Goal: Information Seeking & Learning: Find specific fact

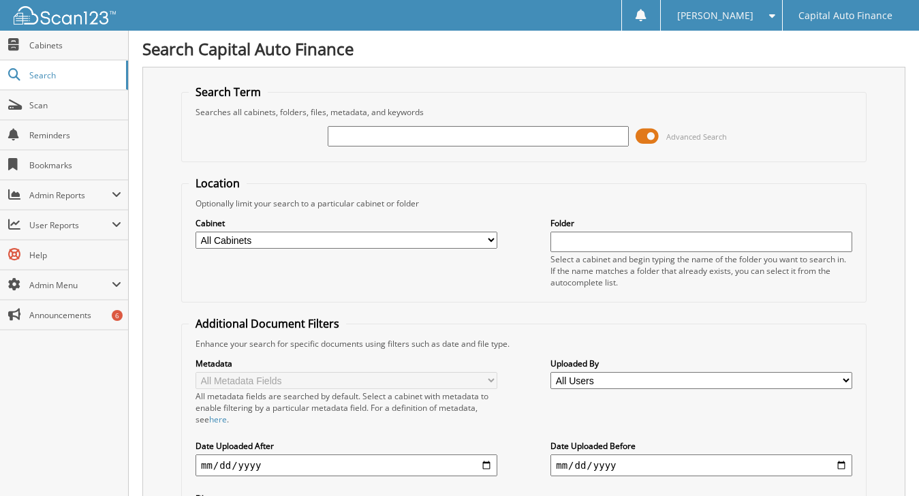
click at [335, 133] on input "text" at bounding box center [479, 136] width 302 height 20
type input "18381211"
click at [645, 134] on span at bounding box center [646, 136] width 23 height 20
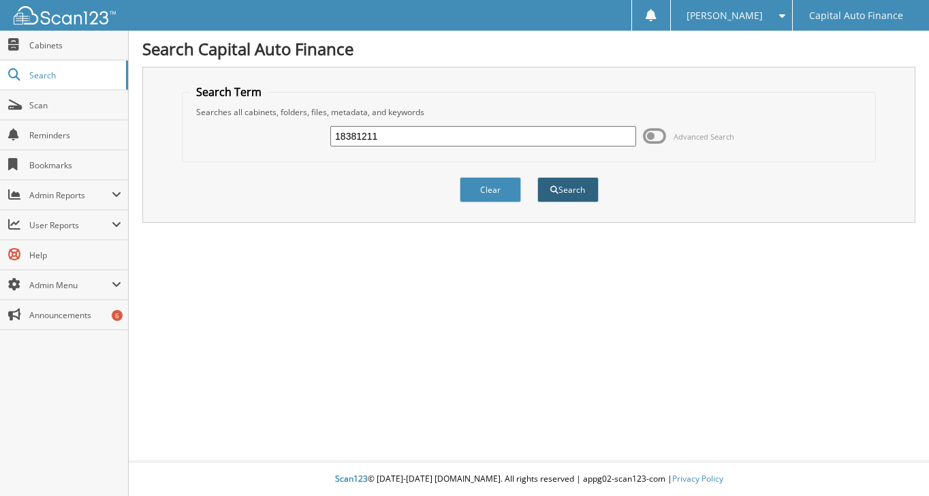
click at [559, 194] on button "Search" at bounding box center [567, 189] width 61 height 25
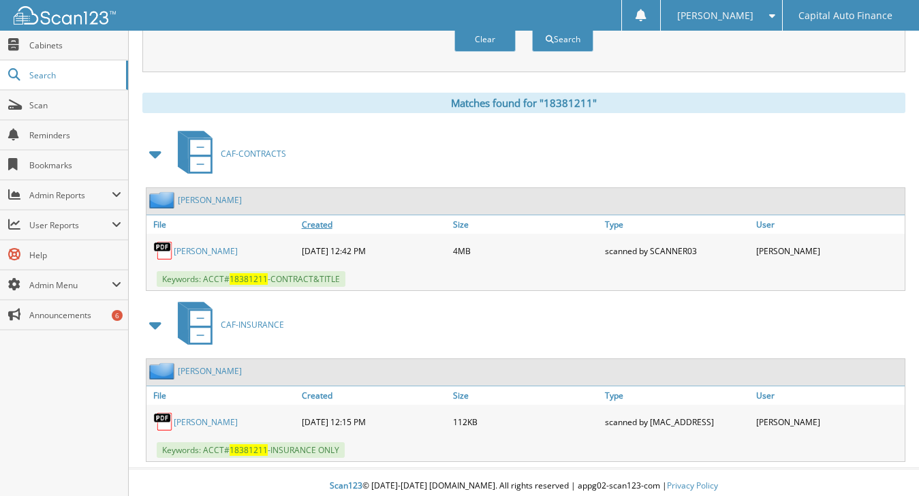
scroll to position [535, 0]
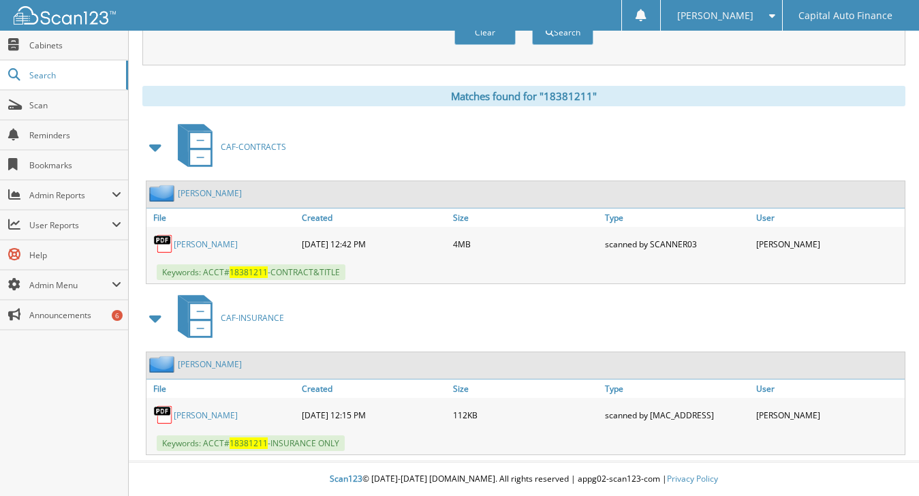
click at [214, 243] on link "[PERSON_NAME]" at bounding box center [206, 244] width 64 height 12
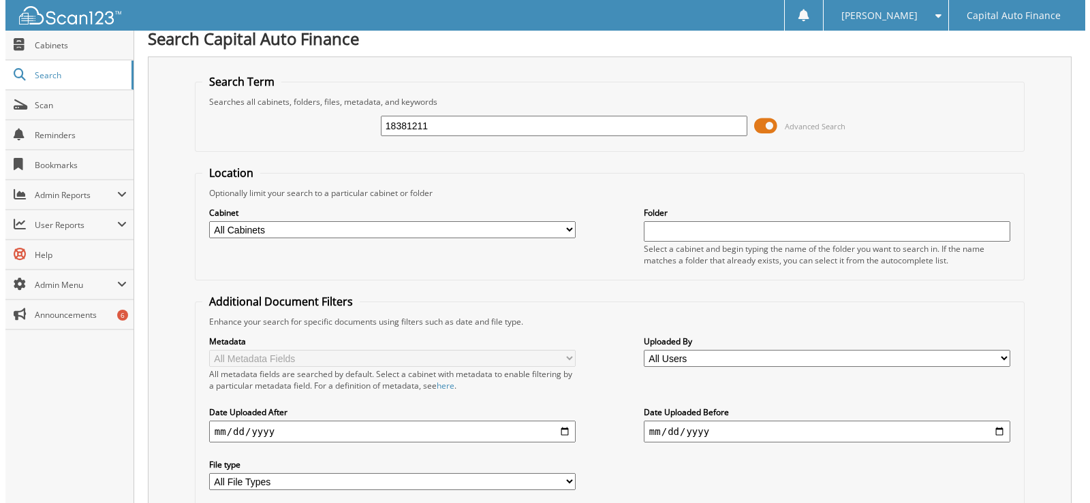
scroll to position [0, 0]
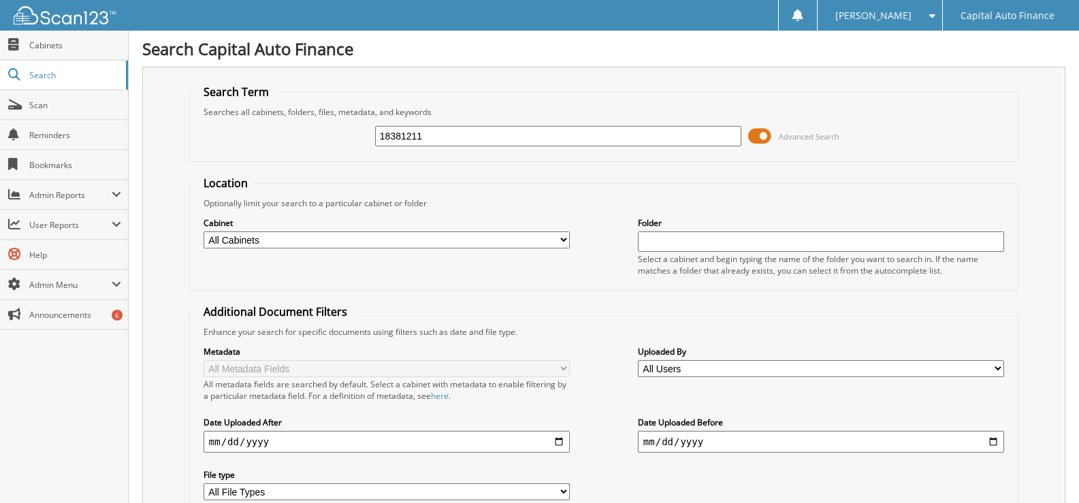
click at [759, 131] on span at bounding box center [759, 136] width 23 height 20
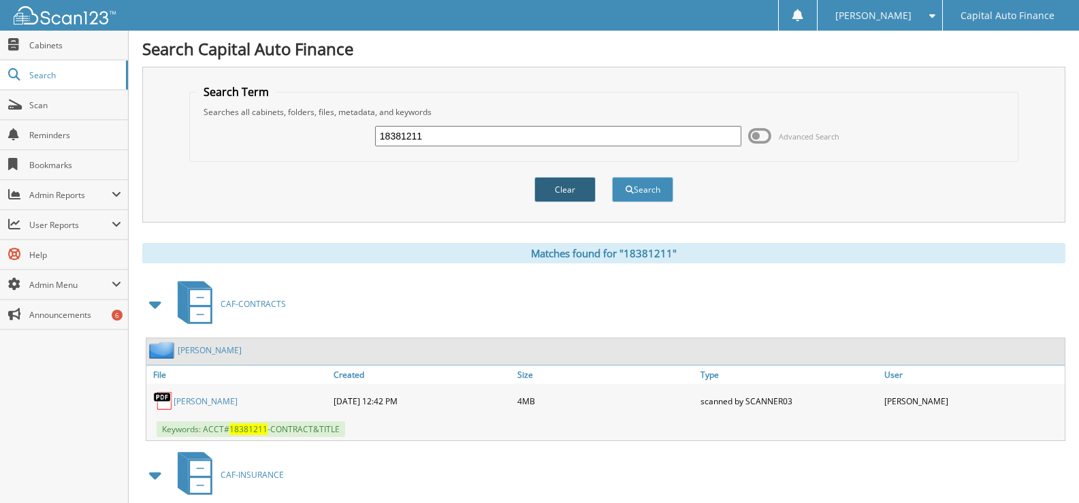
click at [559, 191] on button "Clear" at bounding box center [565, 189] width 61 height 25
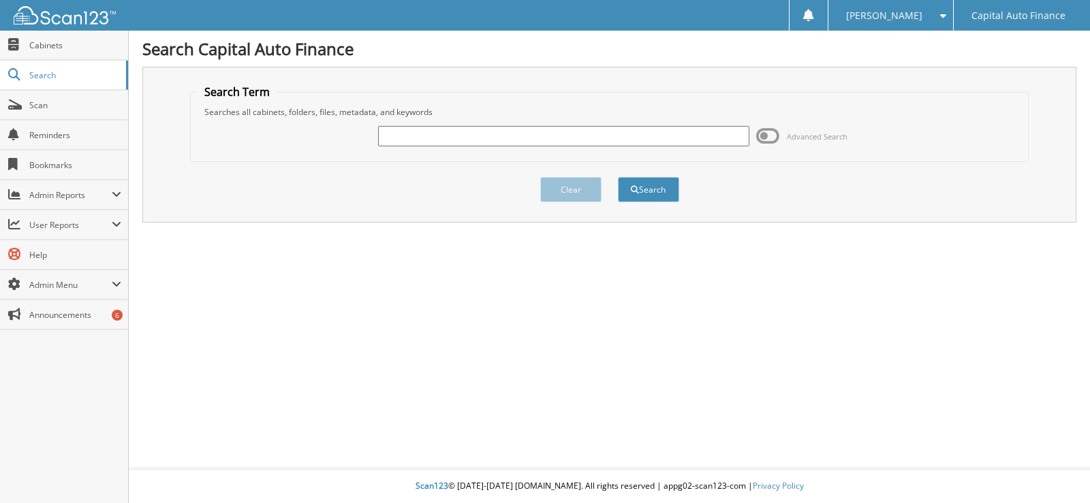
paste input "18387868"
type input "18387868"
click at [665, 189] on button "Search" at bounding box center [648, 189] width 61 height 25
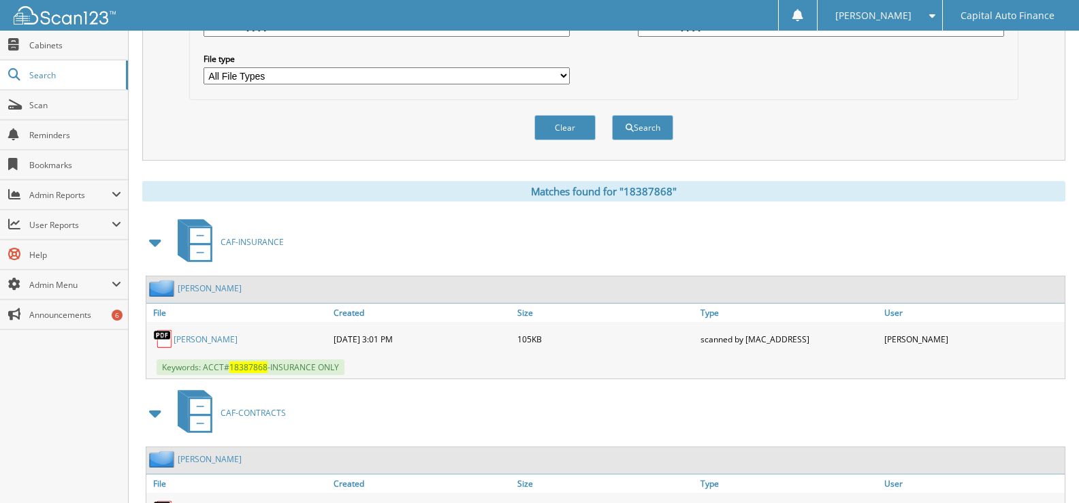
scroll to position [505, 0]
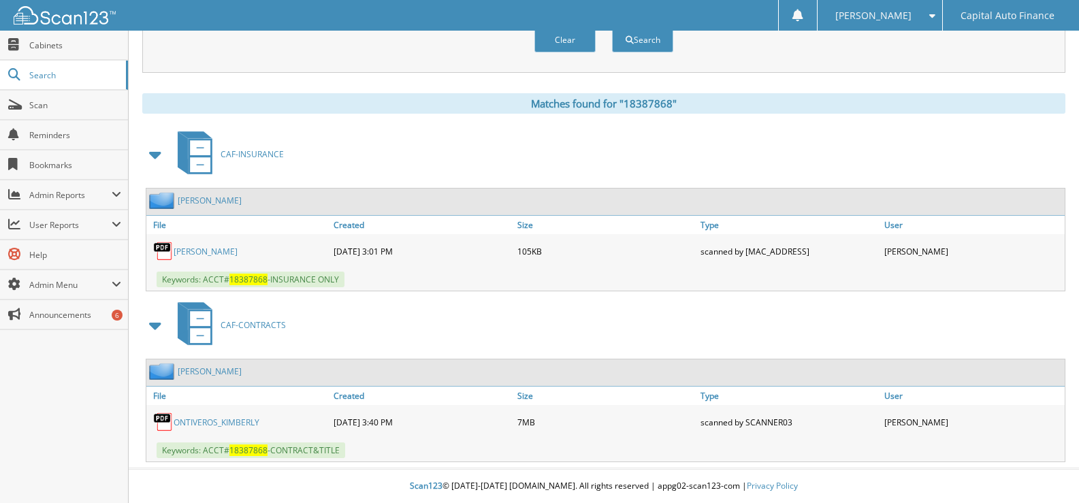
click at [245, 420] on link "ONTIVEROS_KIMBERLY" at bounding box center [217, 423] width 86 height 12
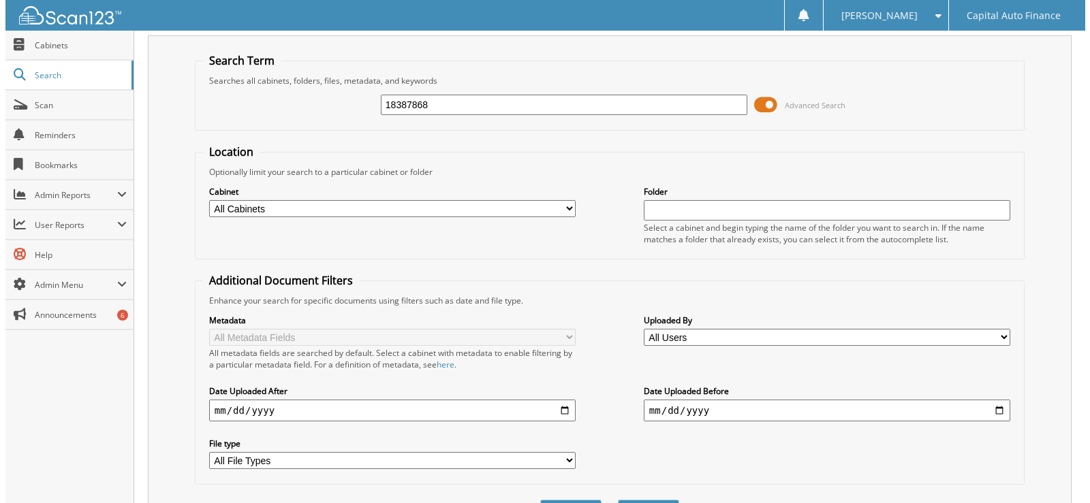
scroll to position [0, 0]
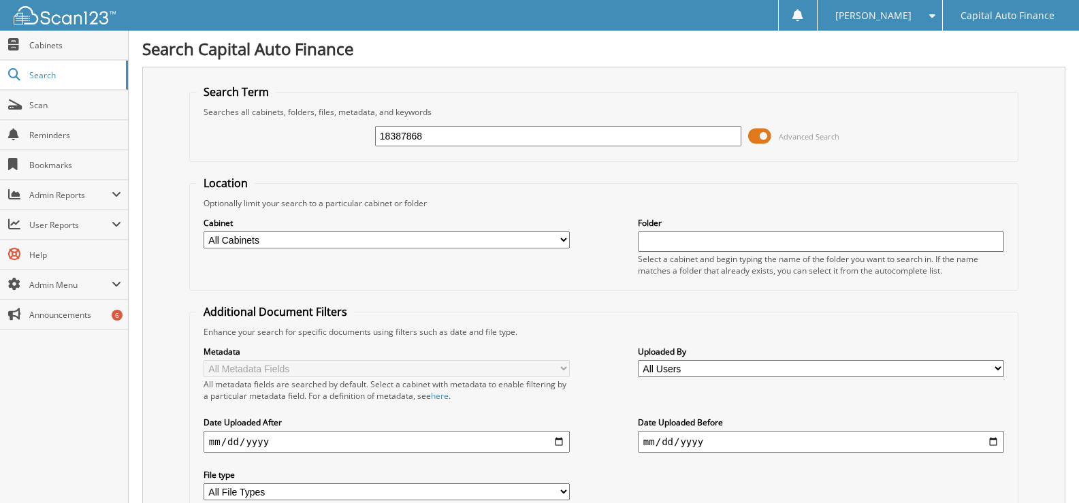
click at [772, 133] on span "Advanced Search" at bounding box center [793, 136] width 91 height 20
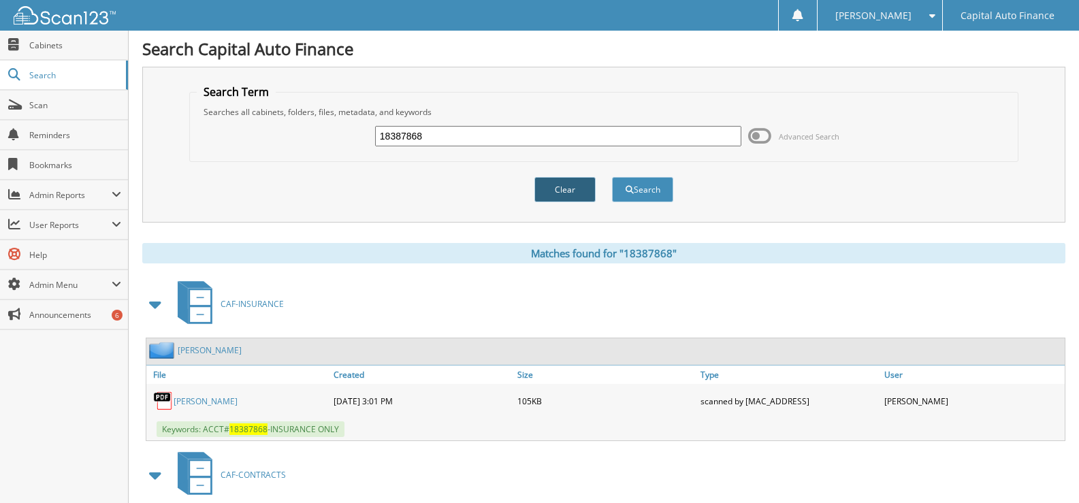
click at [560, 188] on button "Clear" at bounding box center [565, 189] width 61 height 25
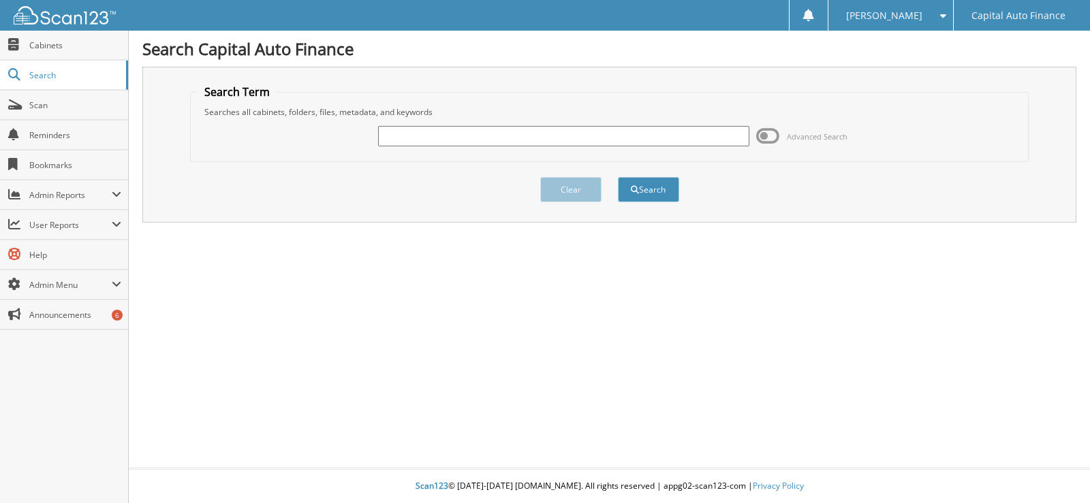
paste input "18358372"
type input "18358372"
click at [652, 190] on button "Search" at bounding box center [648, 189] width 61 height 25
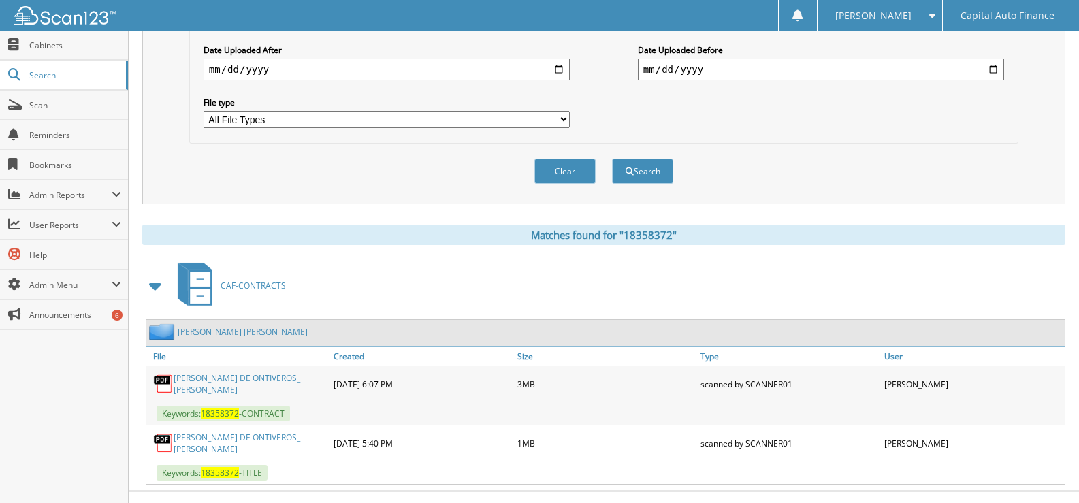
scroll to position [390, 0]
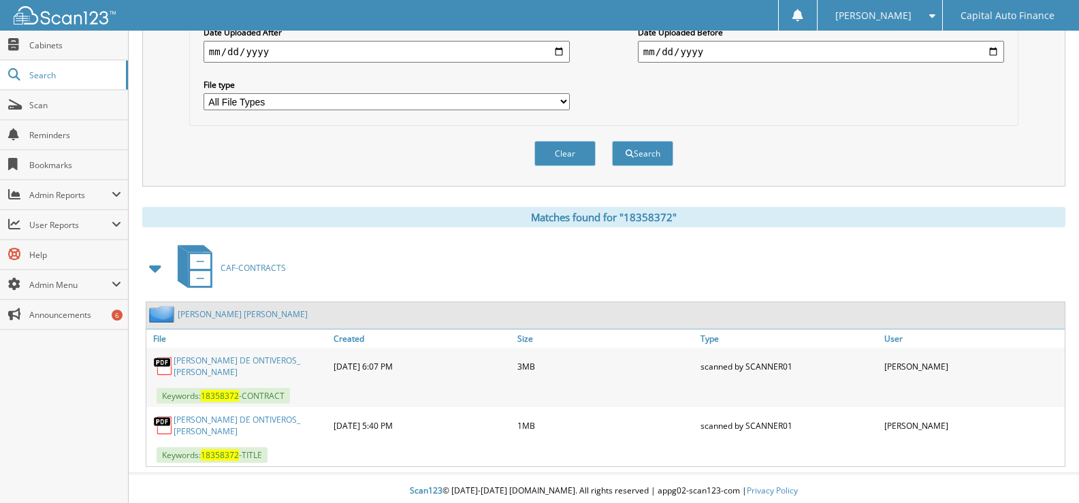
click at [255, 362] on link "NAJERA DE ONTIVEROS_ JUANA" at bounding box center [250, 366] width 153 height 23
